Goal: Understand process/instructions: Learn how to perform a task or action

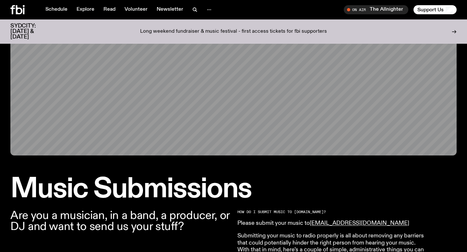
scroll to position [55, 0]
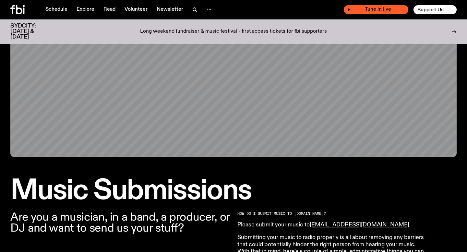
click at [369, 13] on div "Tune in live" at bounding box center [376, 9] width 65 height 9
click at [351, 11] on icon "button" at bounding box center [349, 10] width 4 height 4
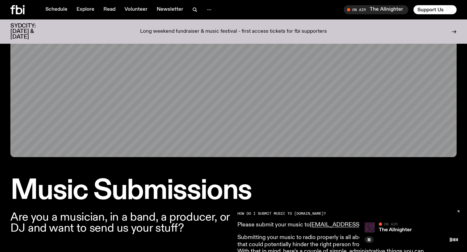
click at [459, 214] on button "button" at bounding box center [458, 211] width 9 height 6
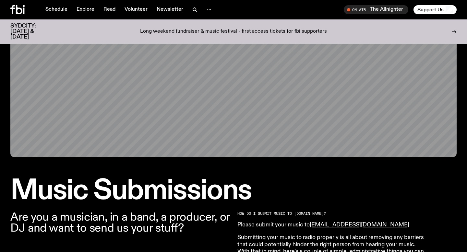
click at [24, 12] on icon at bounding box center [24, 11] width 2 height 6
